Goal: Check status: Check status

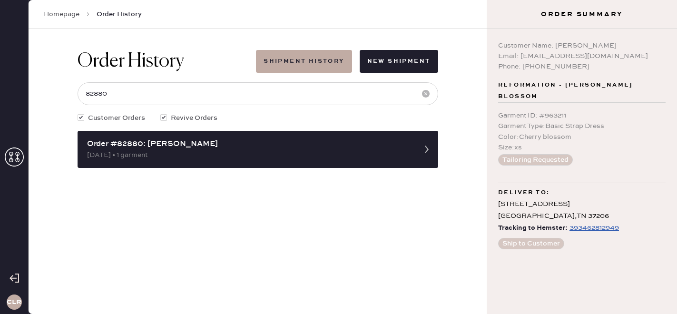
click at [16, 161] on use at bounding box center [14, 157] width 19 height 19
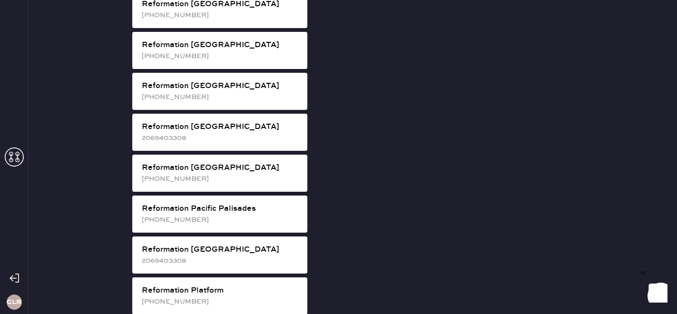
scroll to position [1164, 0]
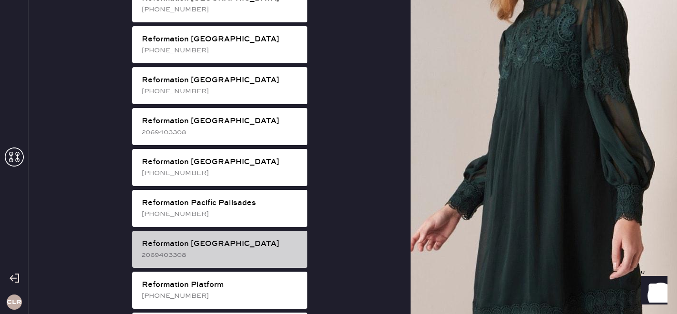
click at [240, 238] on div "Reformation [GEOGRAPHIC_DATA]" at bounding box center [221, 243] width 158 height 11
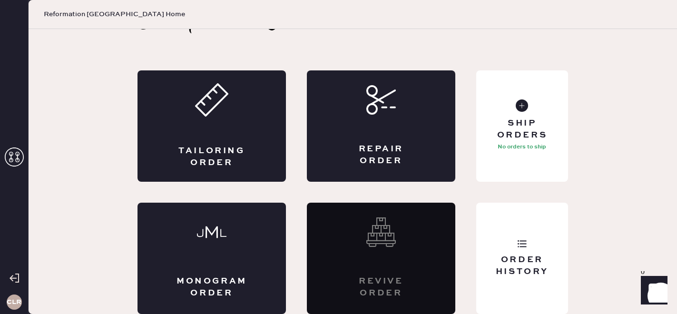
scroll to position [31, 0]
click at [549, 272] on div "Order History" at bounding box center [522, 266] width 77 height 24
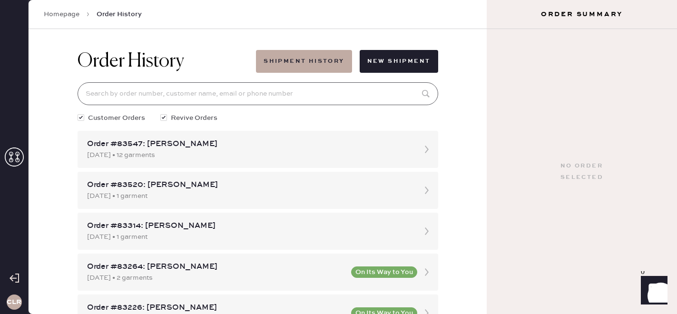
click at [200, 92] on input at bounding box center [258, 93] width 361 height 23
paste input "[EMAIL_ADDRESS]"
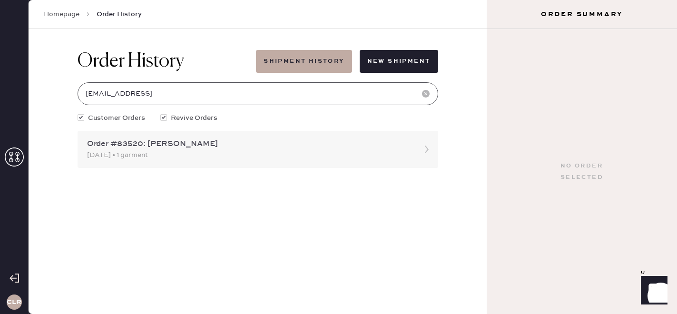
type input "[EMAIL_ADDRESS]"
click at [197, 150] on div "[DATE] • 1 garment" at bounding box center [249, 155] width 325 height 10
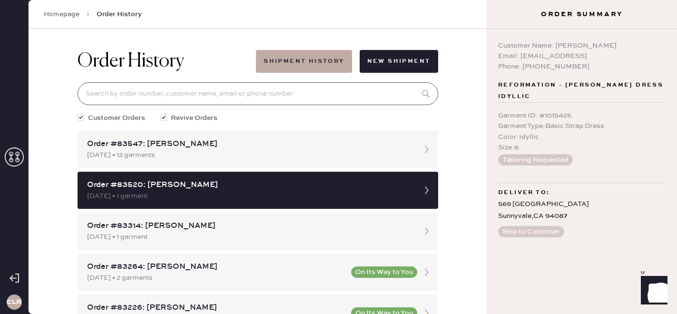
click at [175, 94] on input at bounding box center [258, 93] width 361 height 23
paste input "[EMAIL_ADDRESS]"
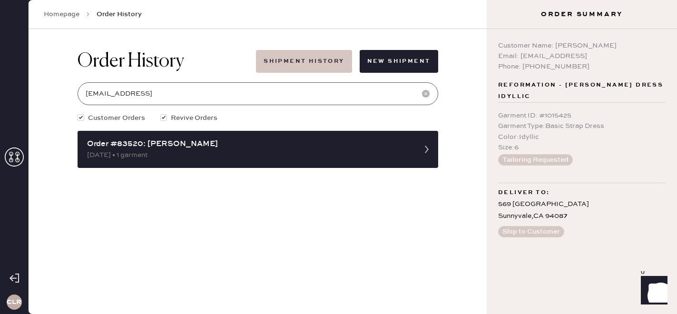
type input "[EMAIL_ADDRESS]"
click at [287, 67] on button "Shipment History" at bounding box center [304, 61] width 96 height 23
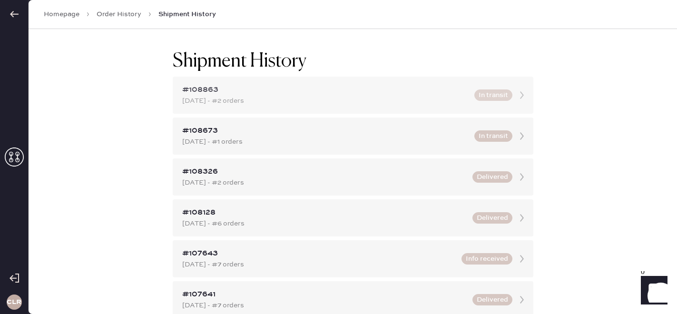
click at [291, 83] on div "#108863 [DATE] - #2 orders In transit" at bounding box center [353, 95] width 361 height 37
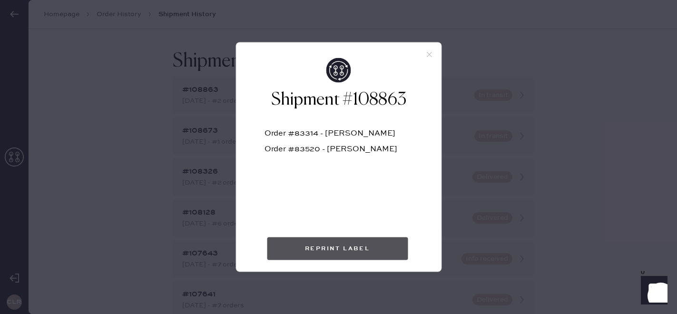
click at [320, 250] on button "Reprint Label" at bounding box center [337, 249] width 141 height 23
